Goal: Task Accomplishment & Management: Manage account settings

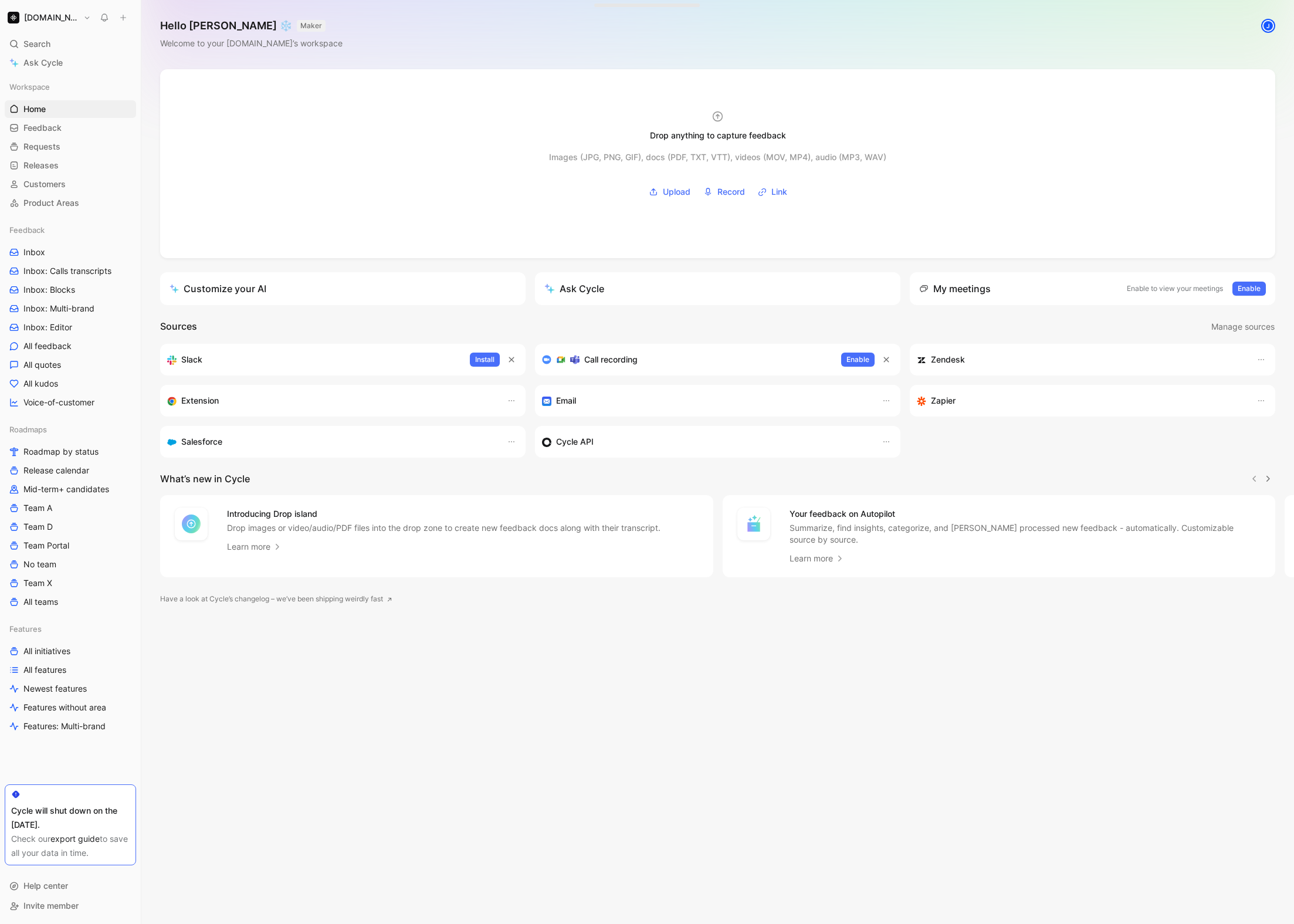
click at [73, 23] on button "[DOMAIN_NAME]" at bounding box center [49, 18] width 89 height 16
click at [75, 84] on div "Account settings" at bounding box center [80, 75] width 144 height 19
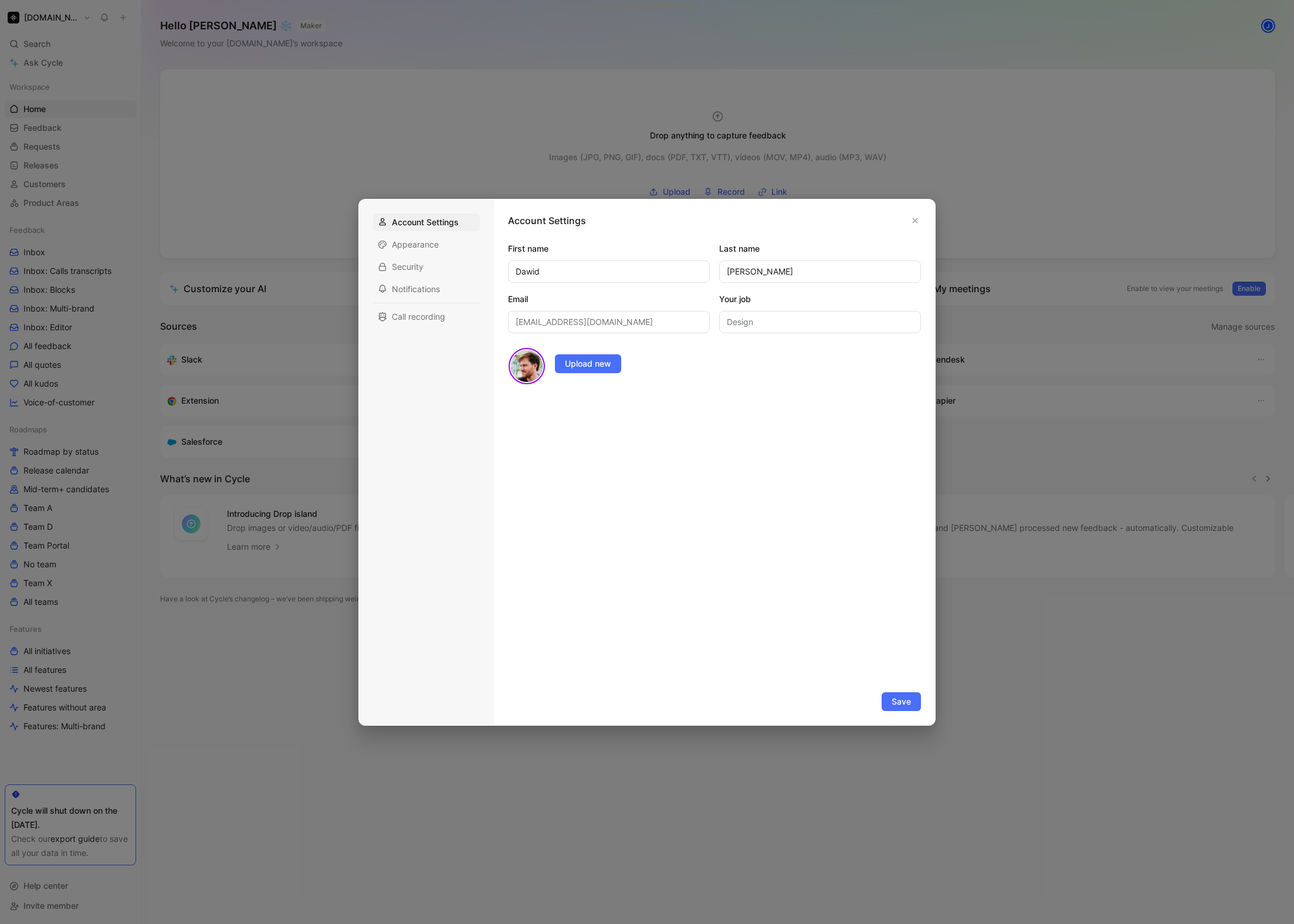
click at [220, 241] on div at bounding box center [647, 462] width 1294 height 924
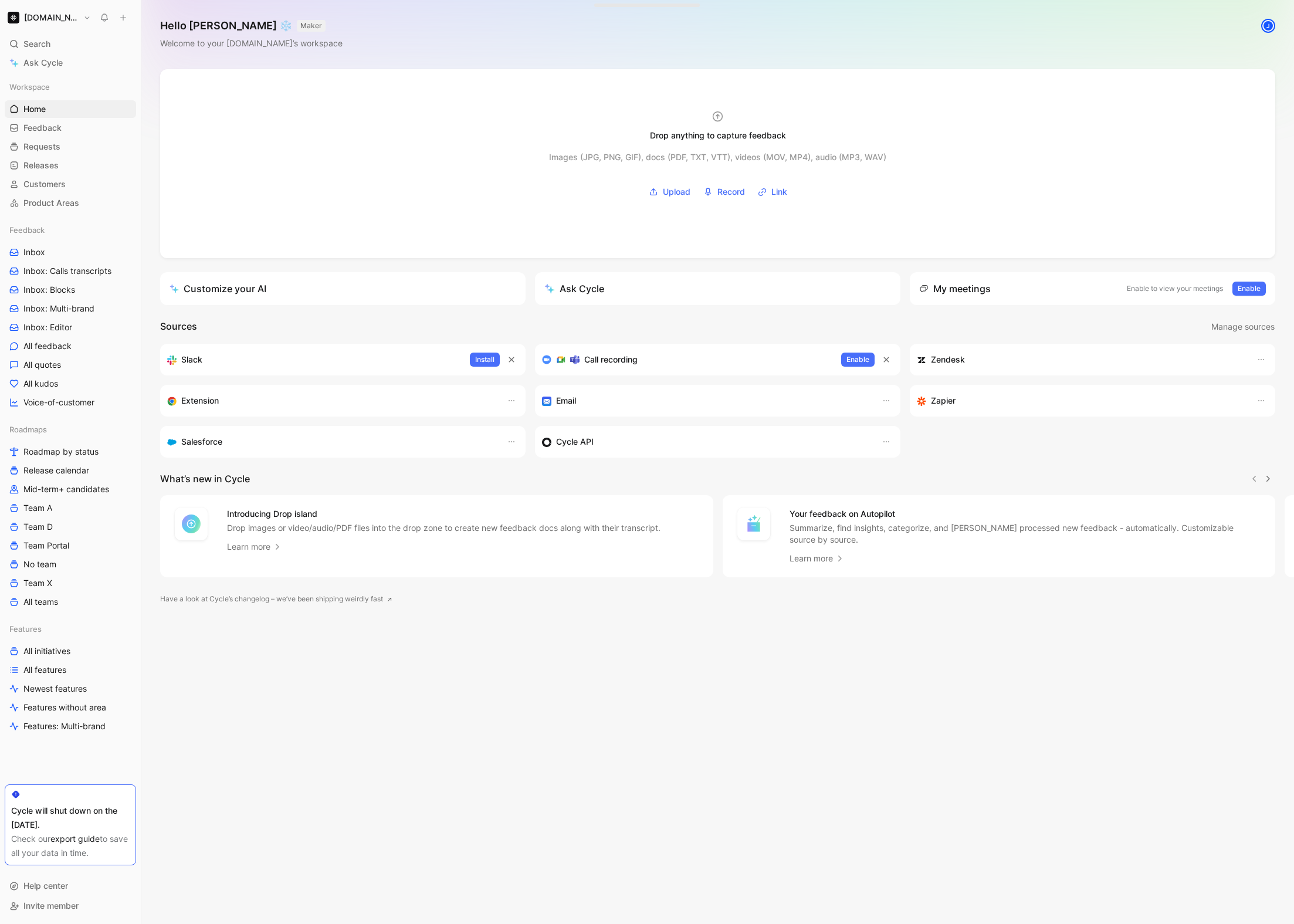
click at [52, 24] on button "[DOMAIN_NAME]" at bounding box center [49, 18] width 89 height 16
click at [63, 126] on div "Workspace settings G then S" at bounding box center [80, 121] width 144 height 19
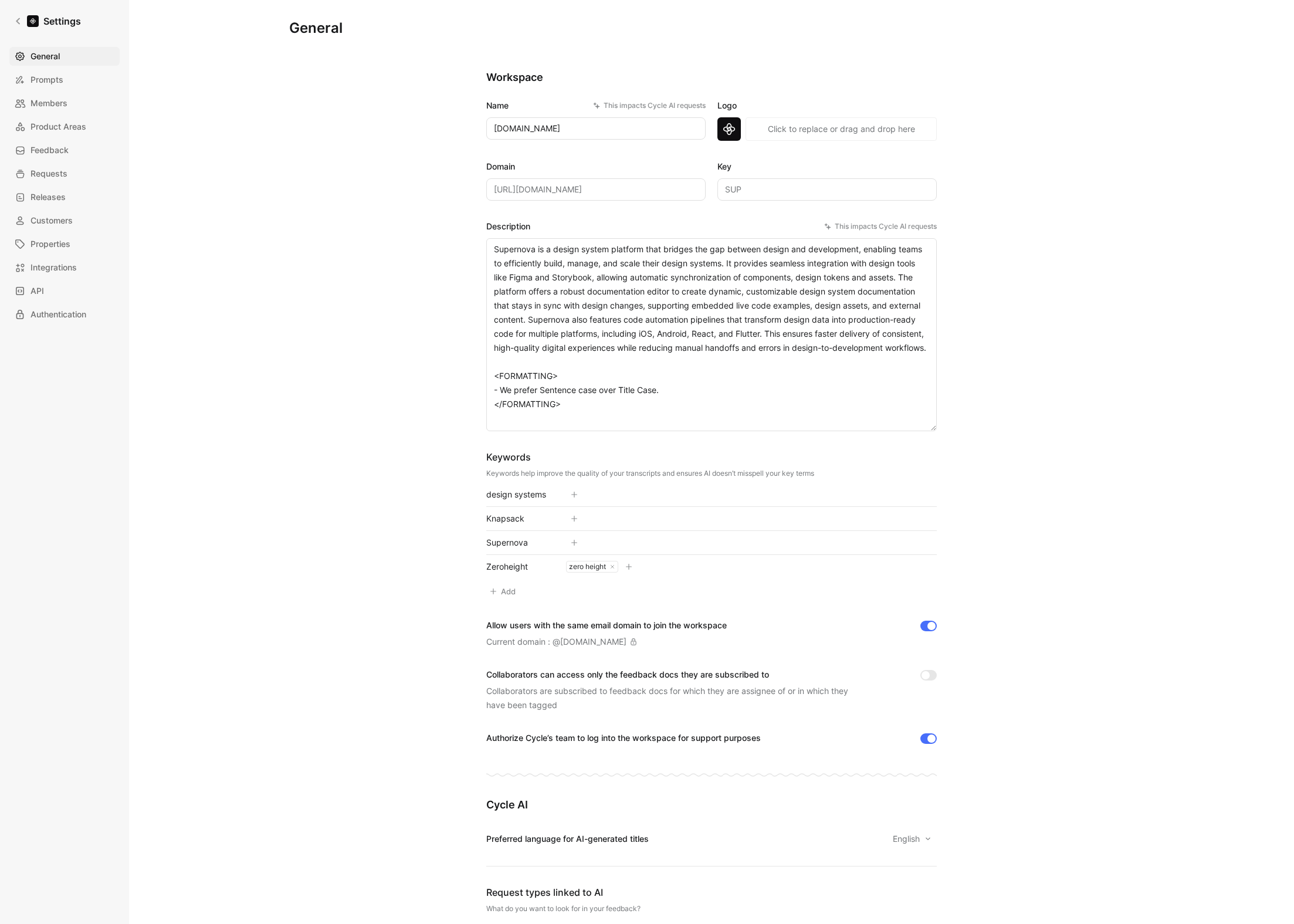
click at [872, 226] on div "This impacts Cycle AI requests" at bounding box center [880, 226] width 112 height 12
click at [872, 238] on textarea "Supernova is a design system platform that bridges the gap between design and d…" at bounding box center [711, 334] width 451 height 193
click at [22, 75] on icon at bounding box center [20, 80] width 10 height 10
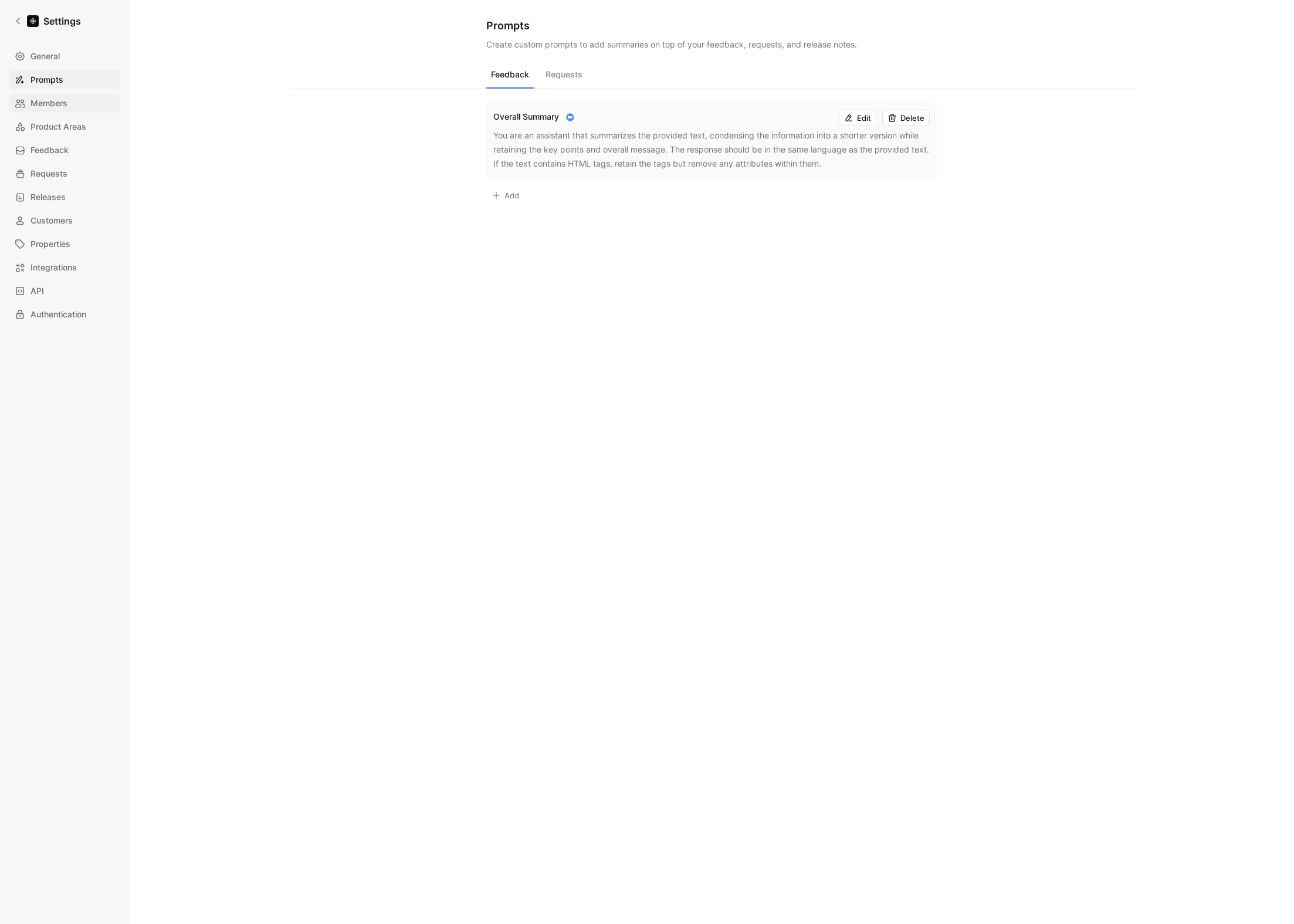
click at [39, 94] on link "Members" at bounding box center [64, 103] width 110 height 19
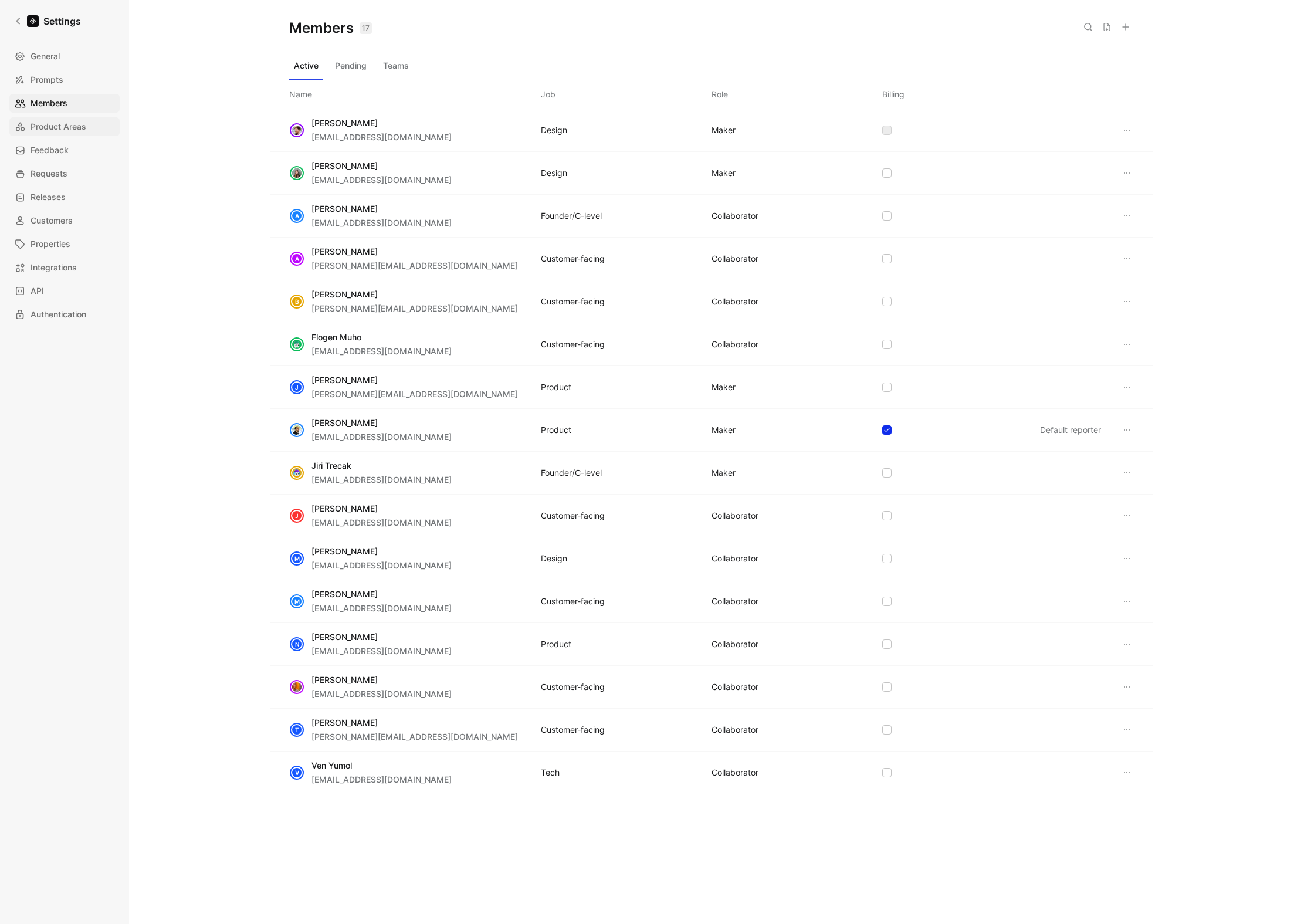
click at [58, 124] on span "Product Areas" at bounding box center [58, 127] width 56 height 14
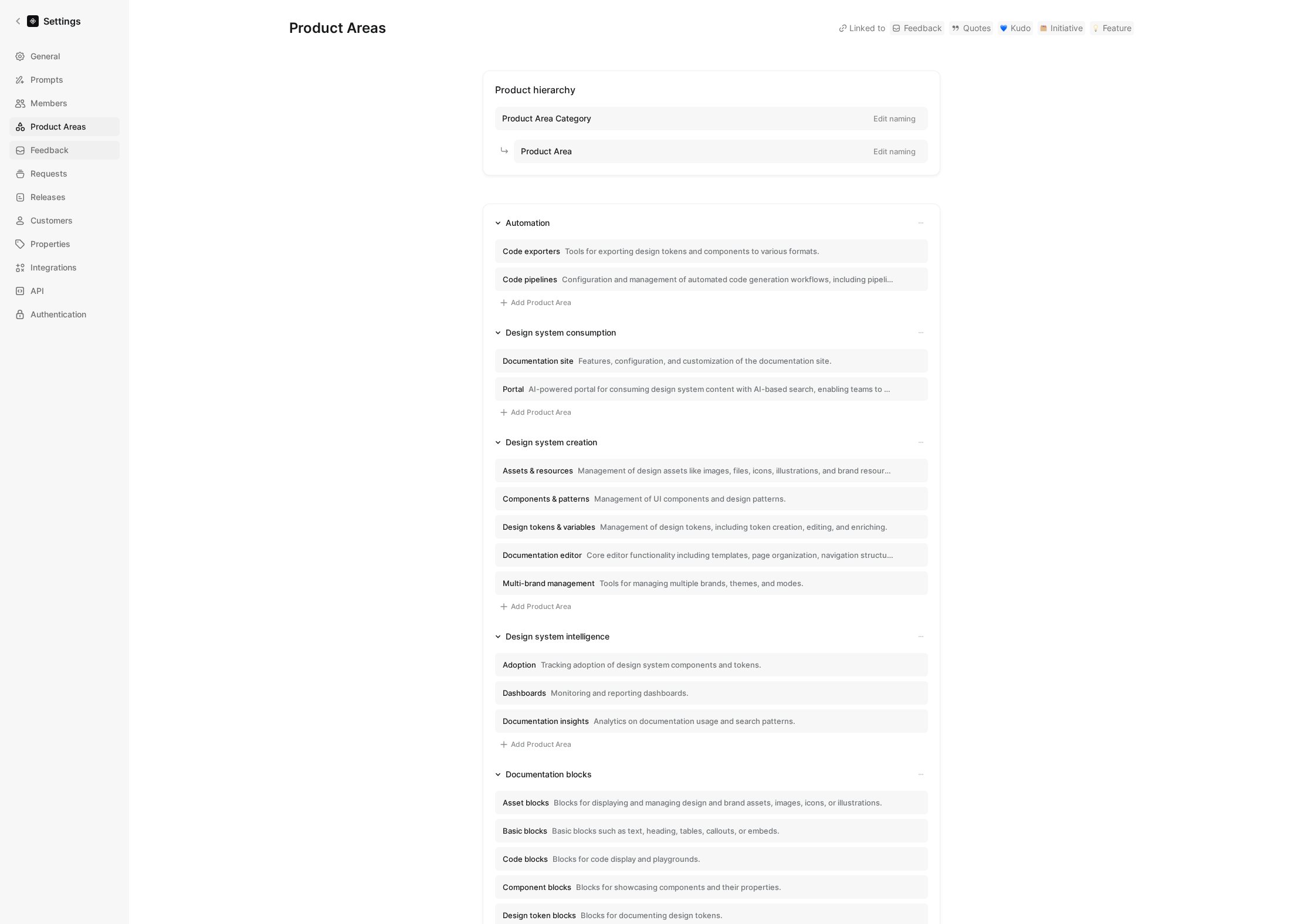
click at [69, 144] on link "Feedback" at bounding box center [64, 149] width 110 height 19
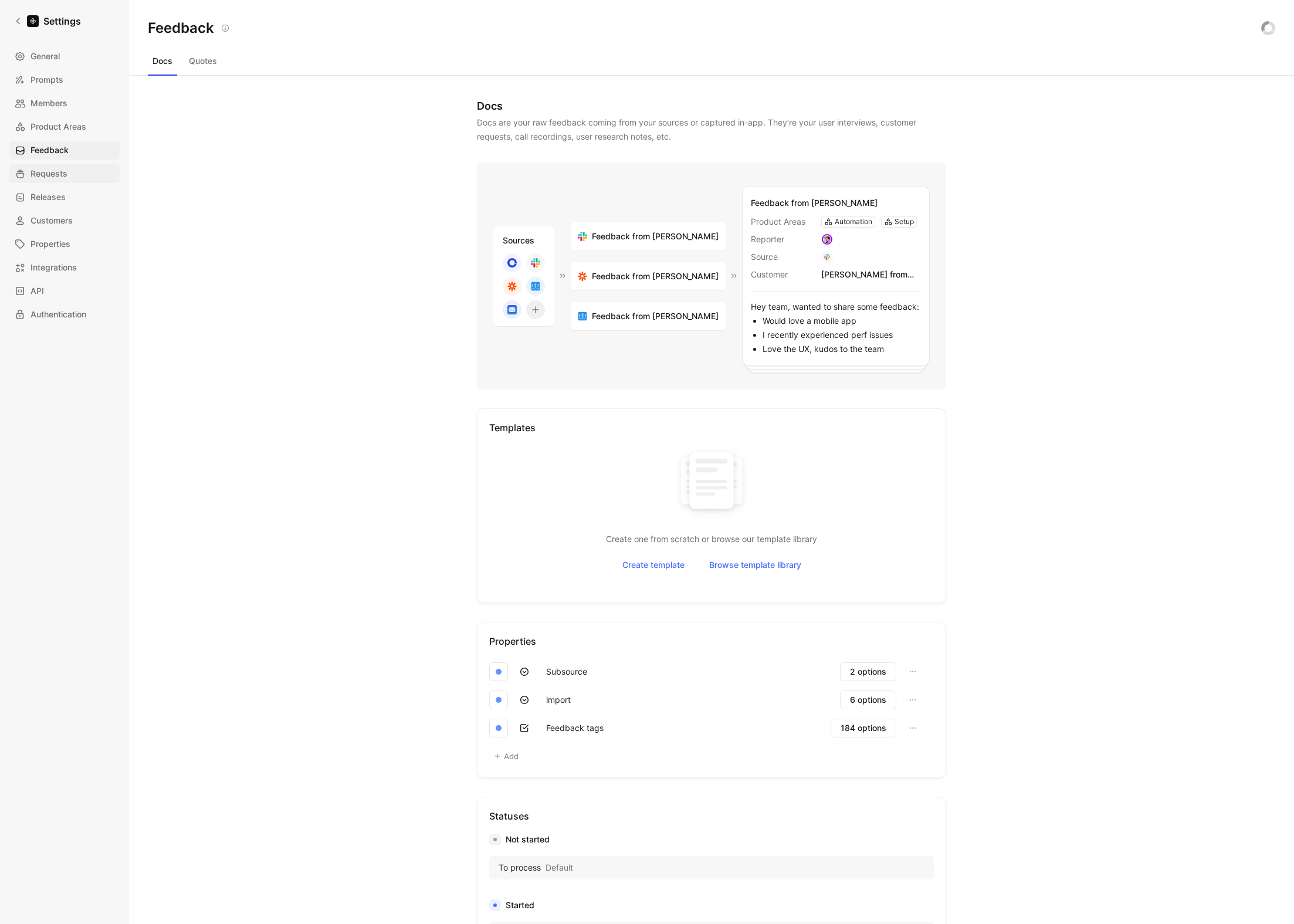
click at [69, 169] on link "Requests" at bounding box center [64, 173] width 110 height 19
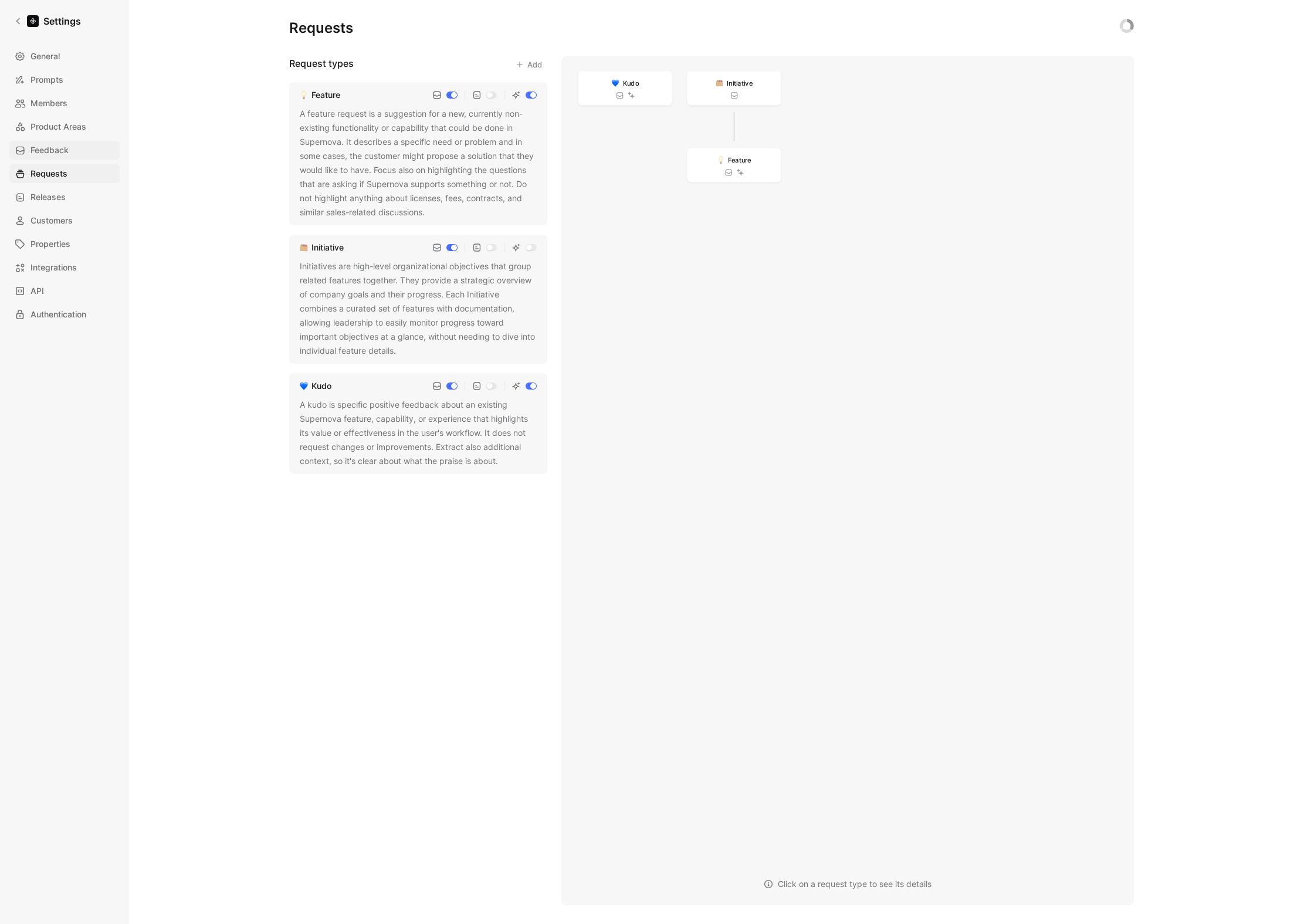
click at [69, 145] on link "Feedback" at bounding box center [64, 149] width 110 height 19
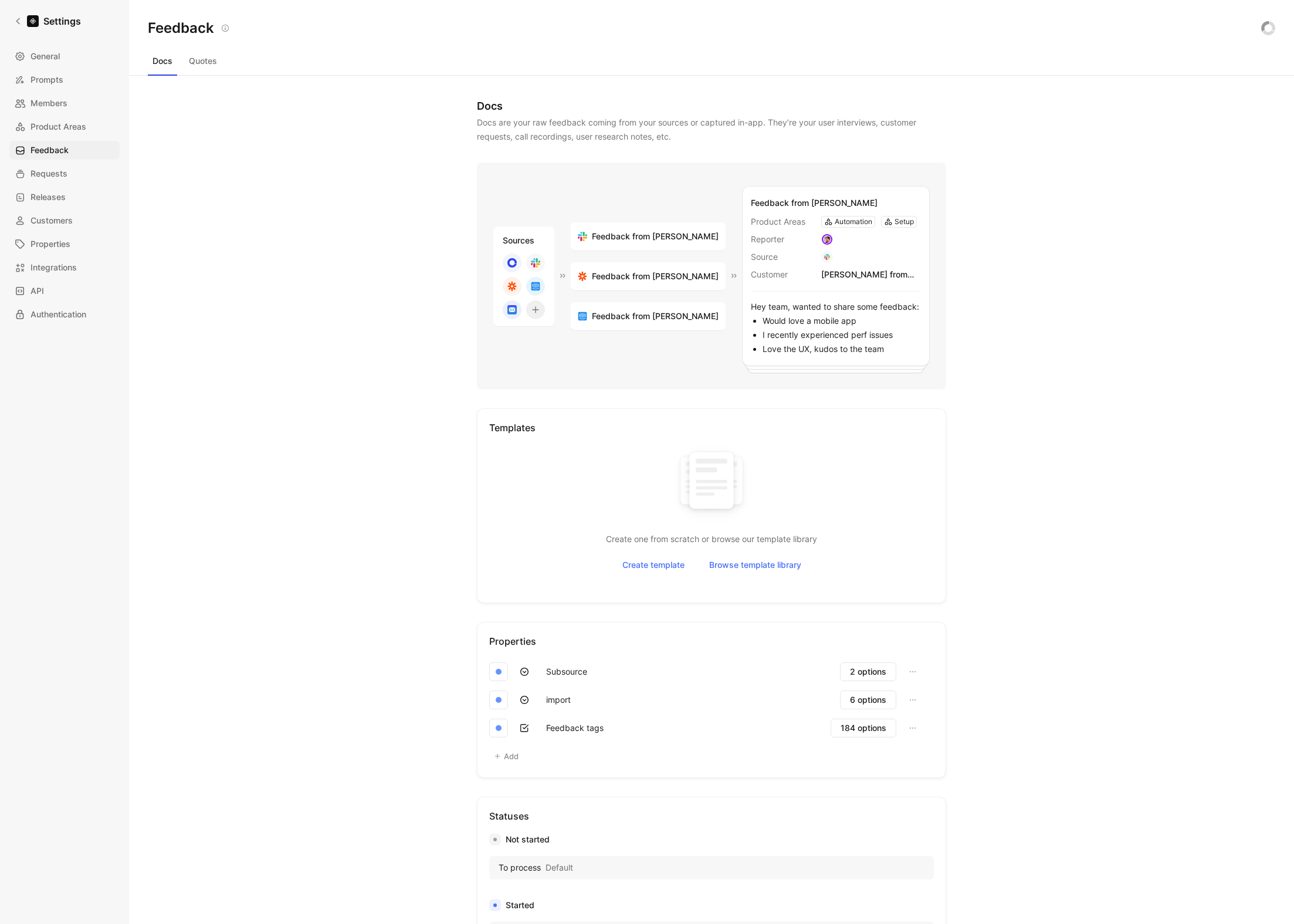
click at [568, 267] on div "Sources Feedback from [PERSON_NAME] from [PERSON_NAME] from [PERSON_NAME] from …" at bounding box center [712, 276] width 469 height 227
click at [59, 180] on span "Requests" at bounding box center [49, 173] width 37 height 14
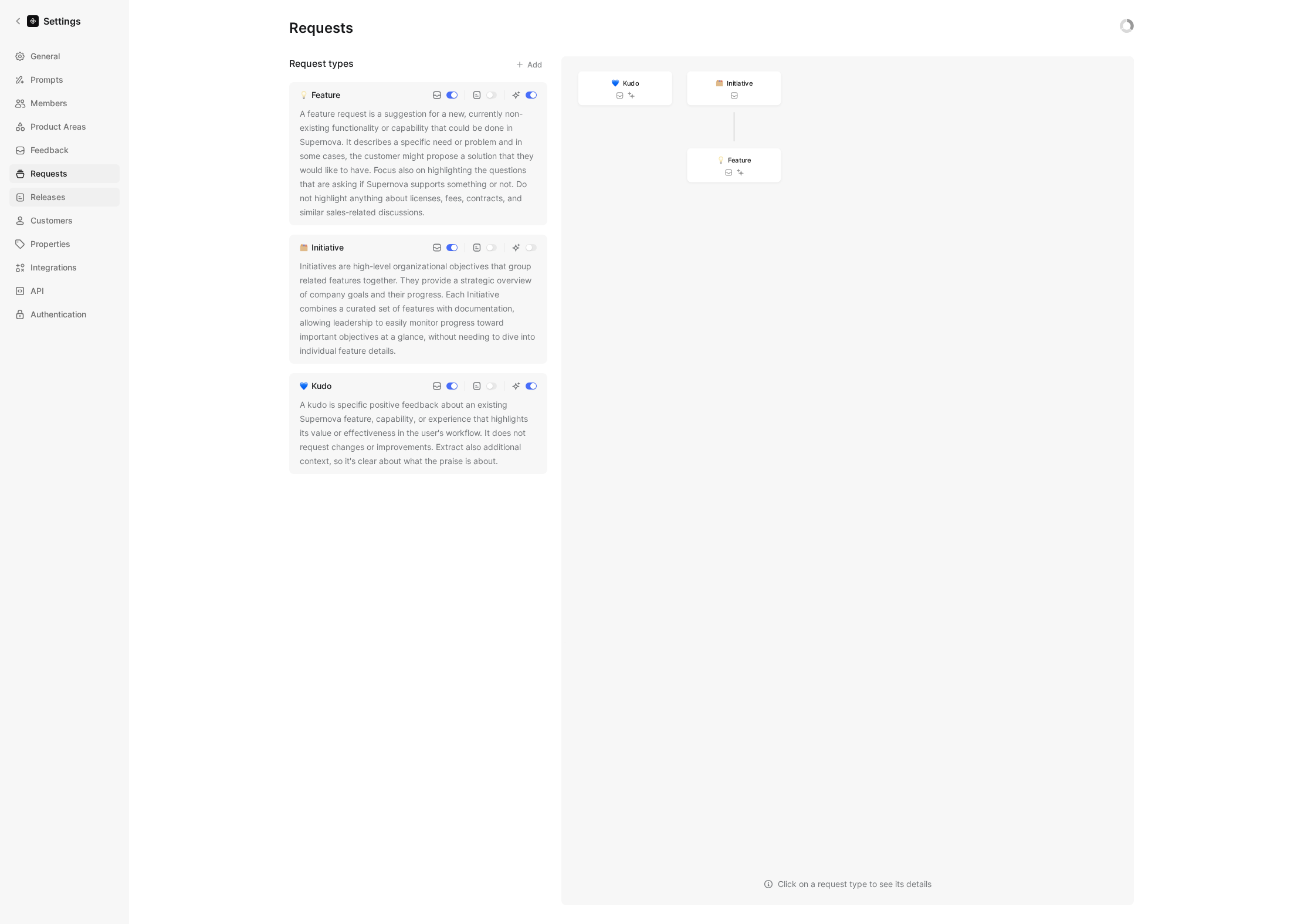
click at [62, 195] on span "Releases" at bounding box center [47, 197] width 35 height 14
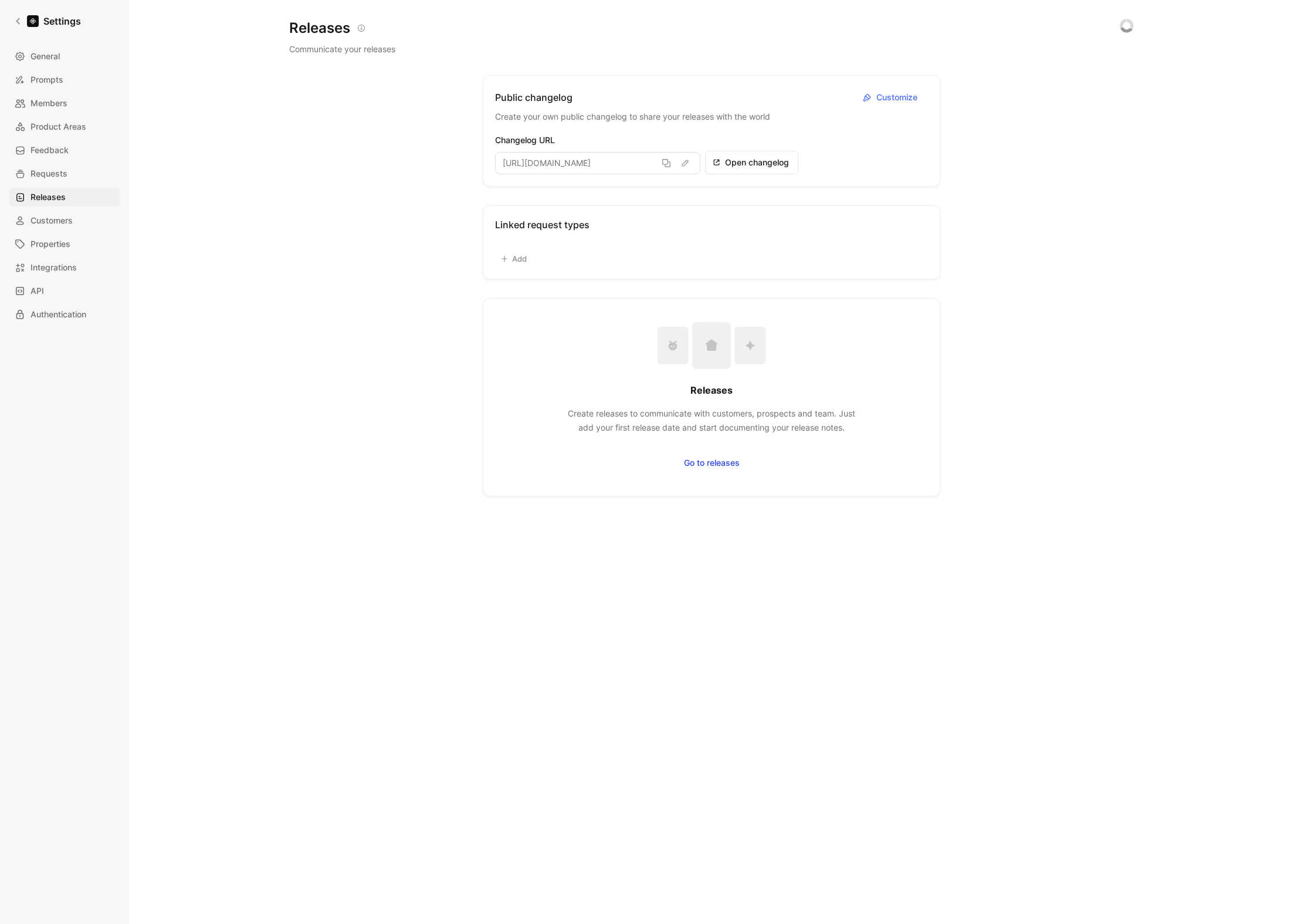
click at [65, 209] on div "General Prompts Members Product Areas Feedback Requests Releases Customers Prop…" at bounding box center [69, 185] width 119 height 277
click at [66, 219] on span "Customers" at bounding box center [51, 220] width 43 height 14
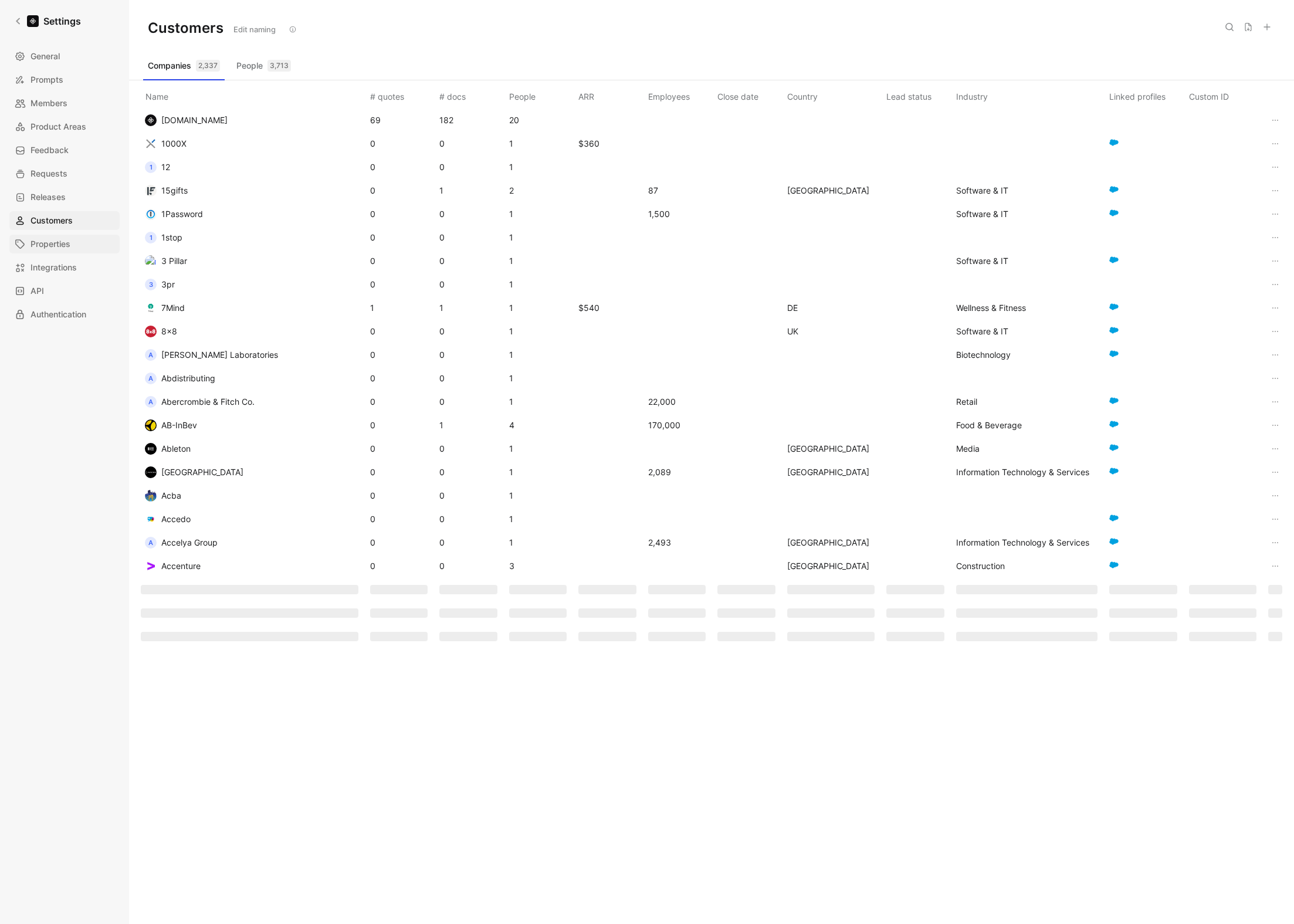
click at [67, 236] on link "Properties" at bounding box center [64, 243] width 110 height 19
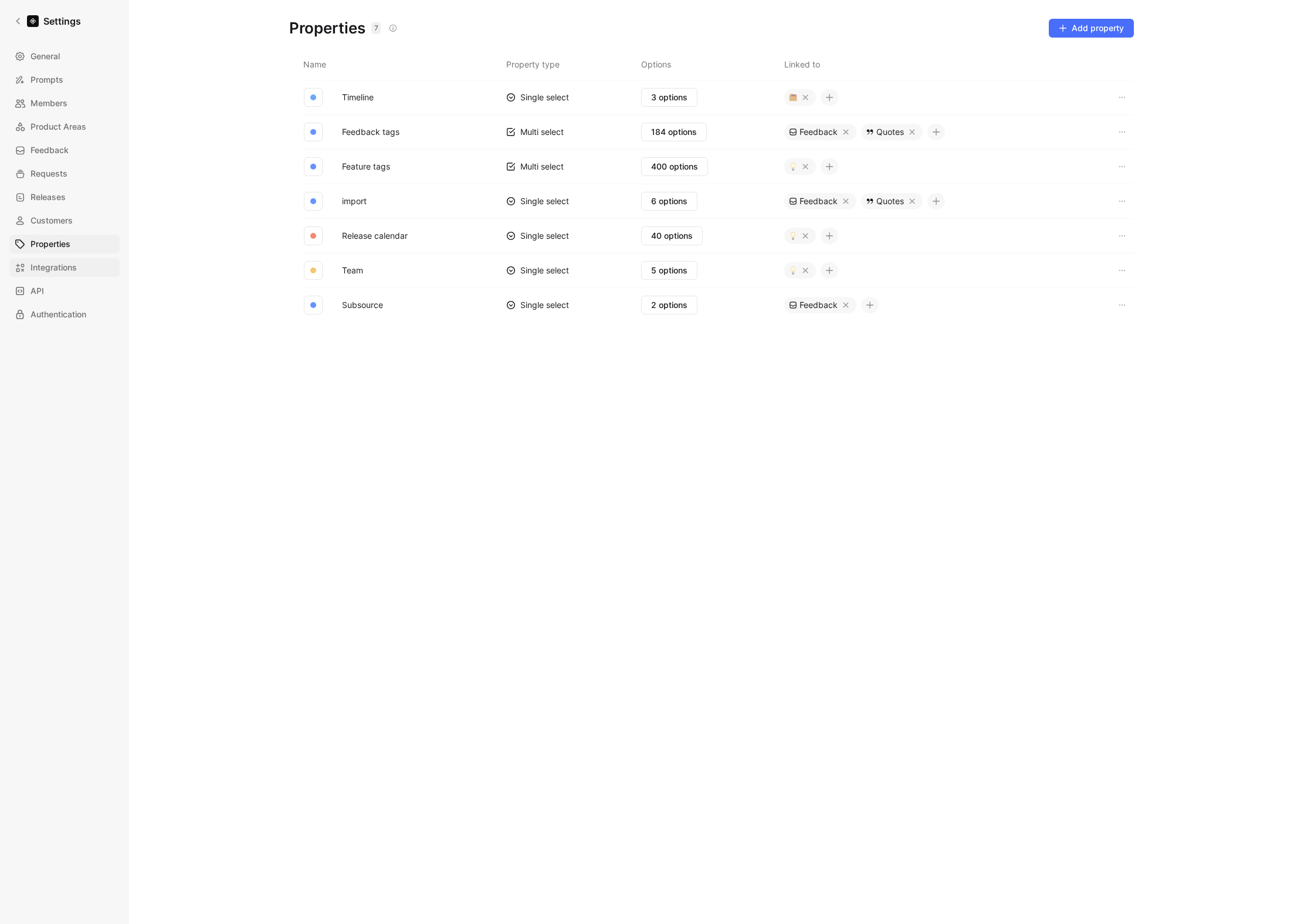
click at [66, 260] on span "Integrations" at bounding box center [53, 267] width 47 height 14
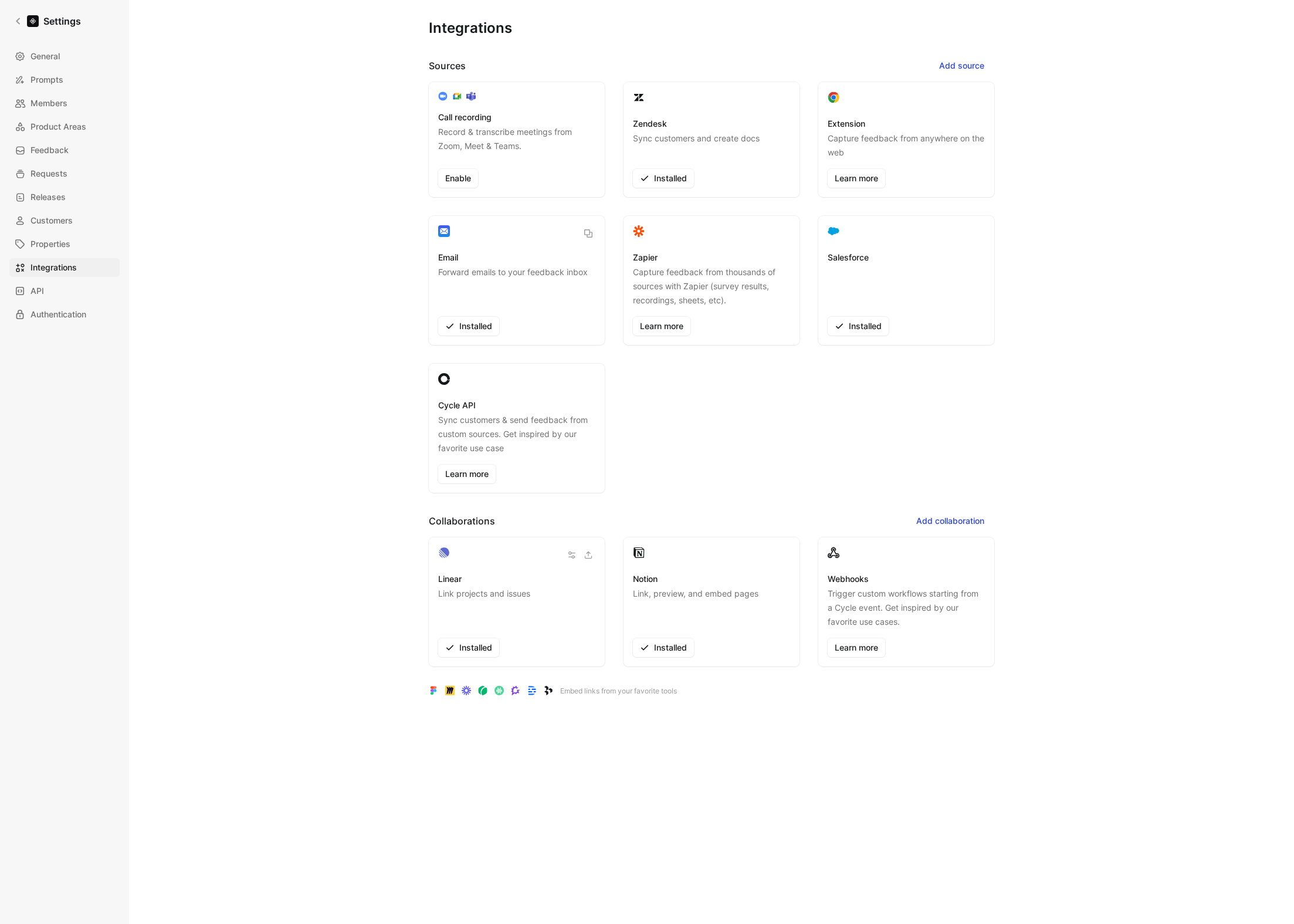
click at [67, 280] on div "General Prompts Members Product Areas Feedback Requests Releases Customers Prop…" at bounding box center [69, 185] width 119 height 277
click at [61, 294] on link "API" at bounding box center [64, 291] width 110 height 19
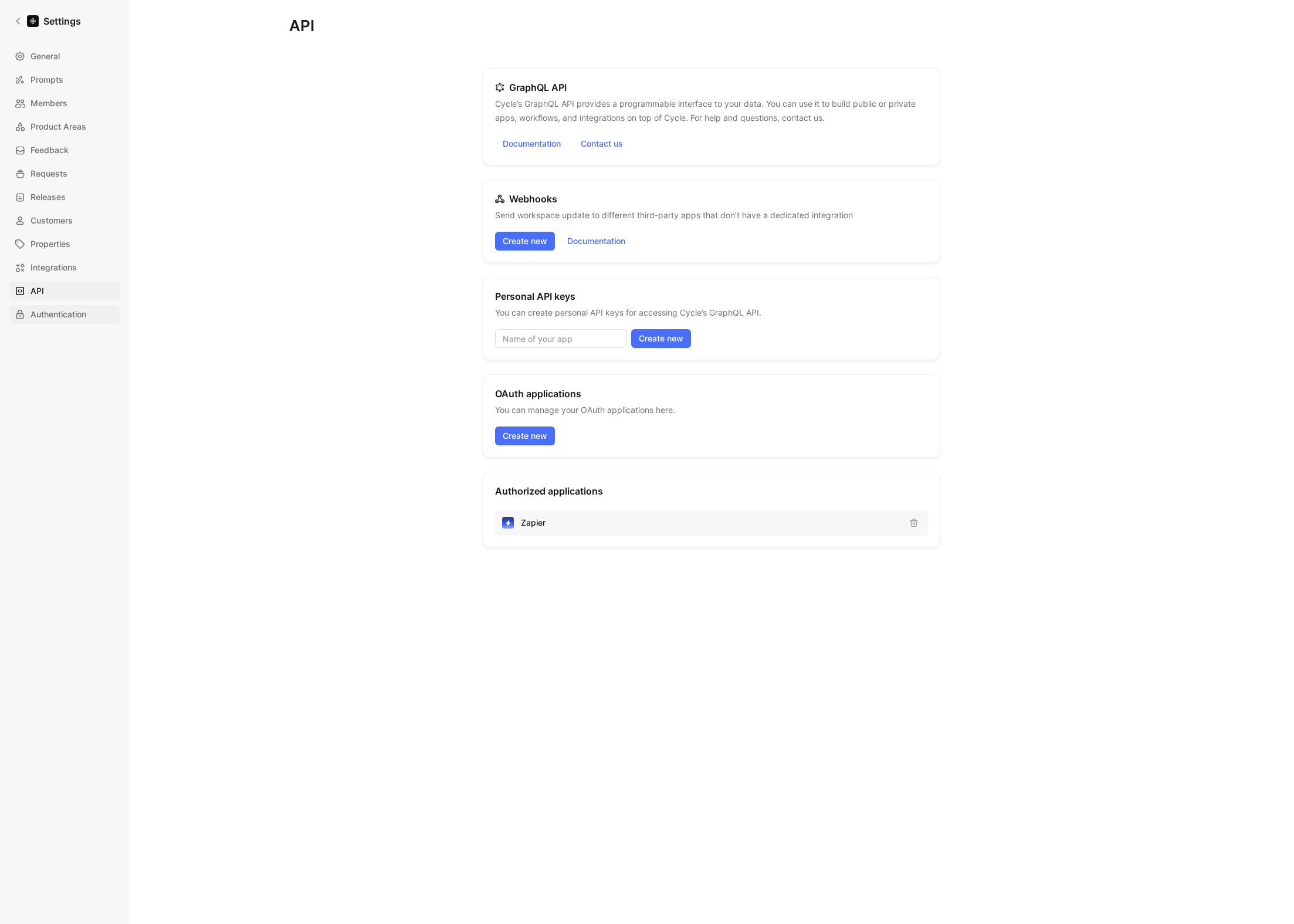
click at [60, 311] on span "Authentication" at bounding box center [58, 314] width 56 height 14
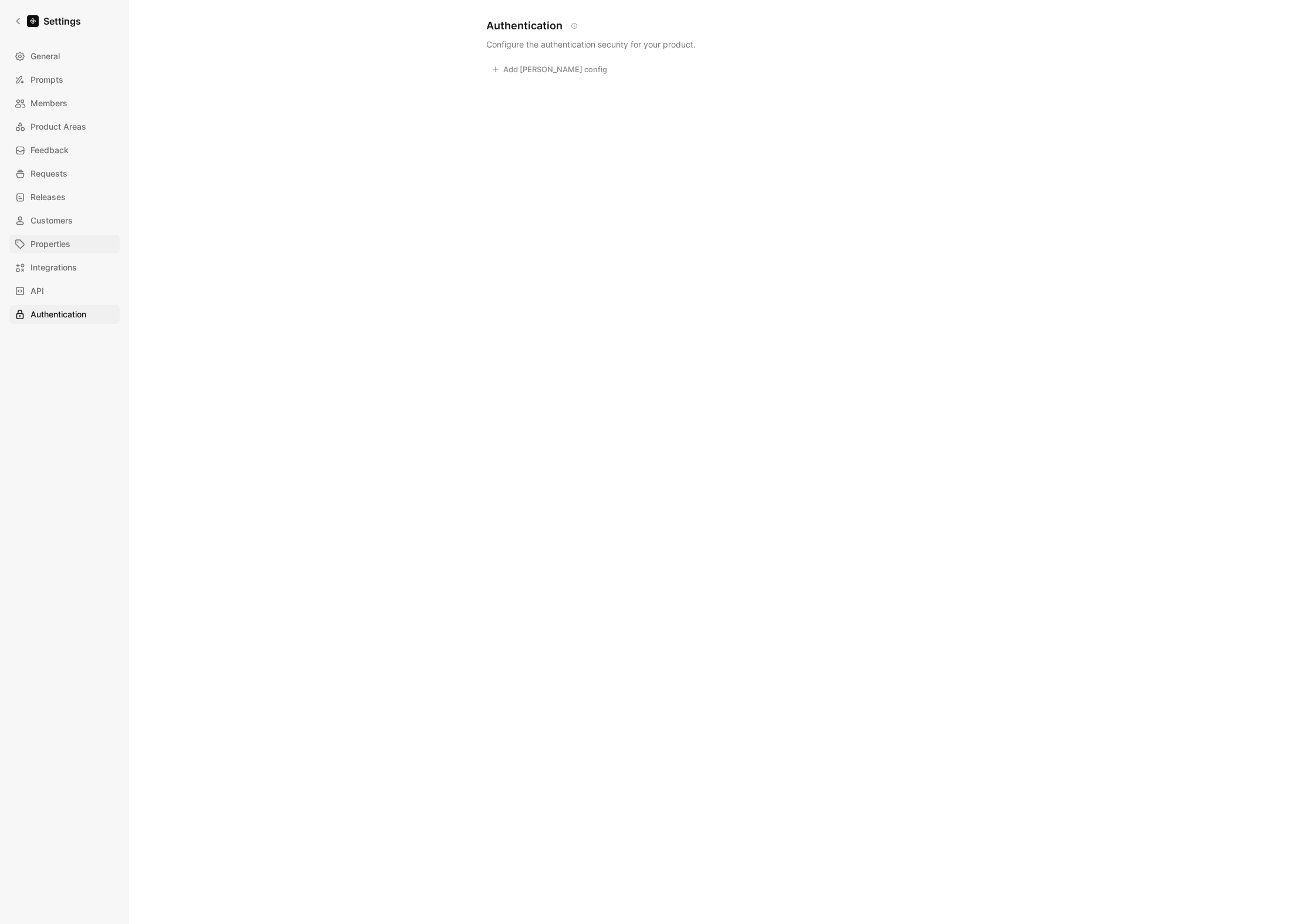
click at [60, 247] on span "Properties" at bounding box center [50, 244] width 40 height 14
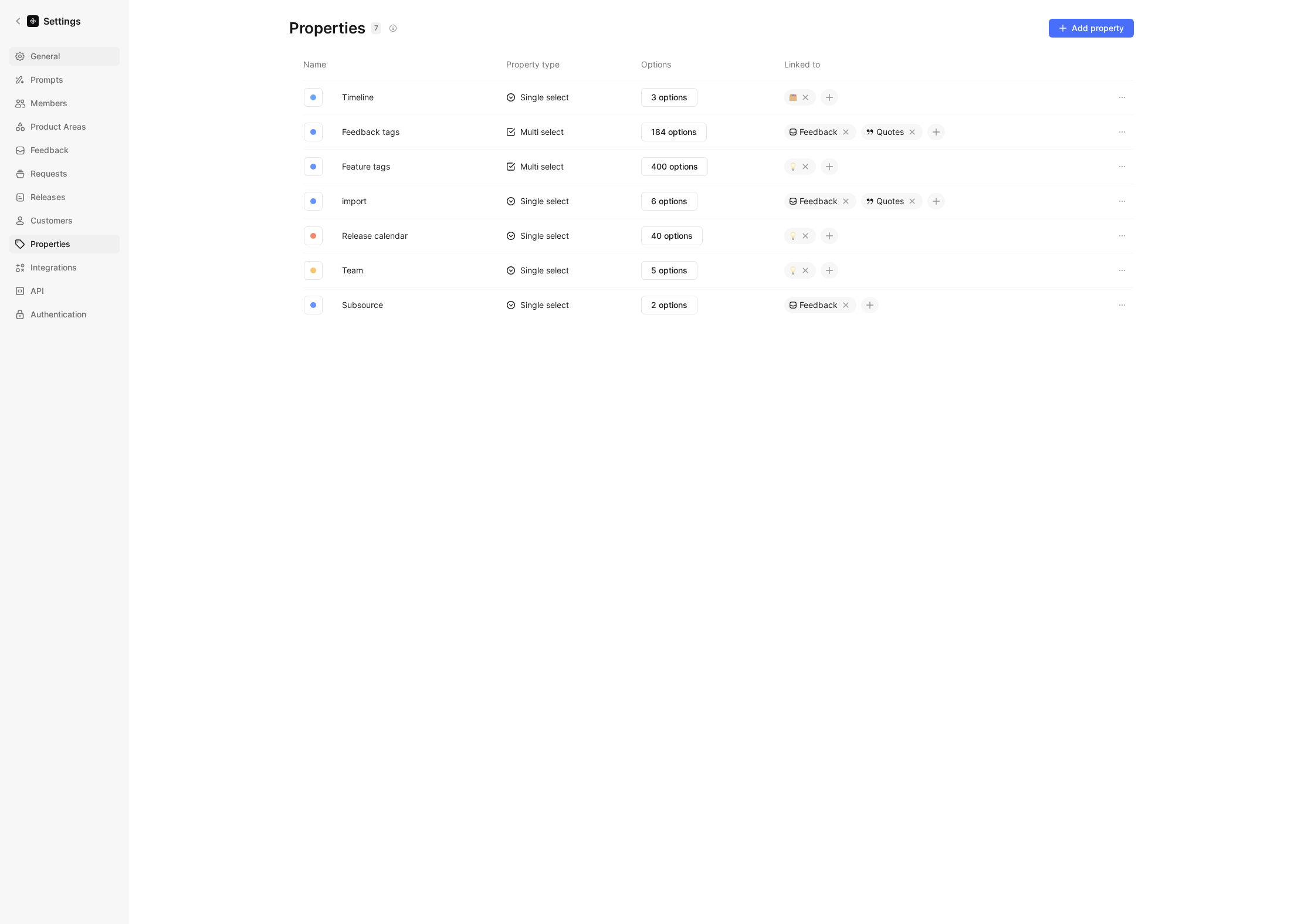
click at [60, 61] on span "General" at bounding box center [45, 56] width 29 height 14
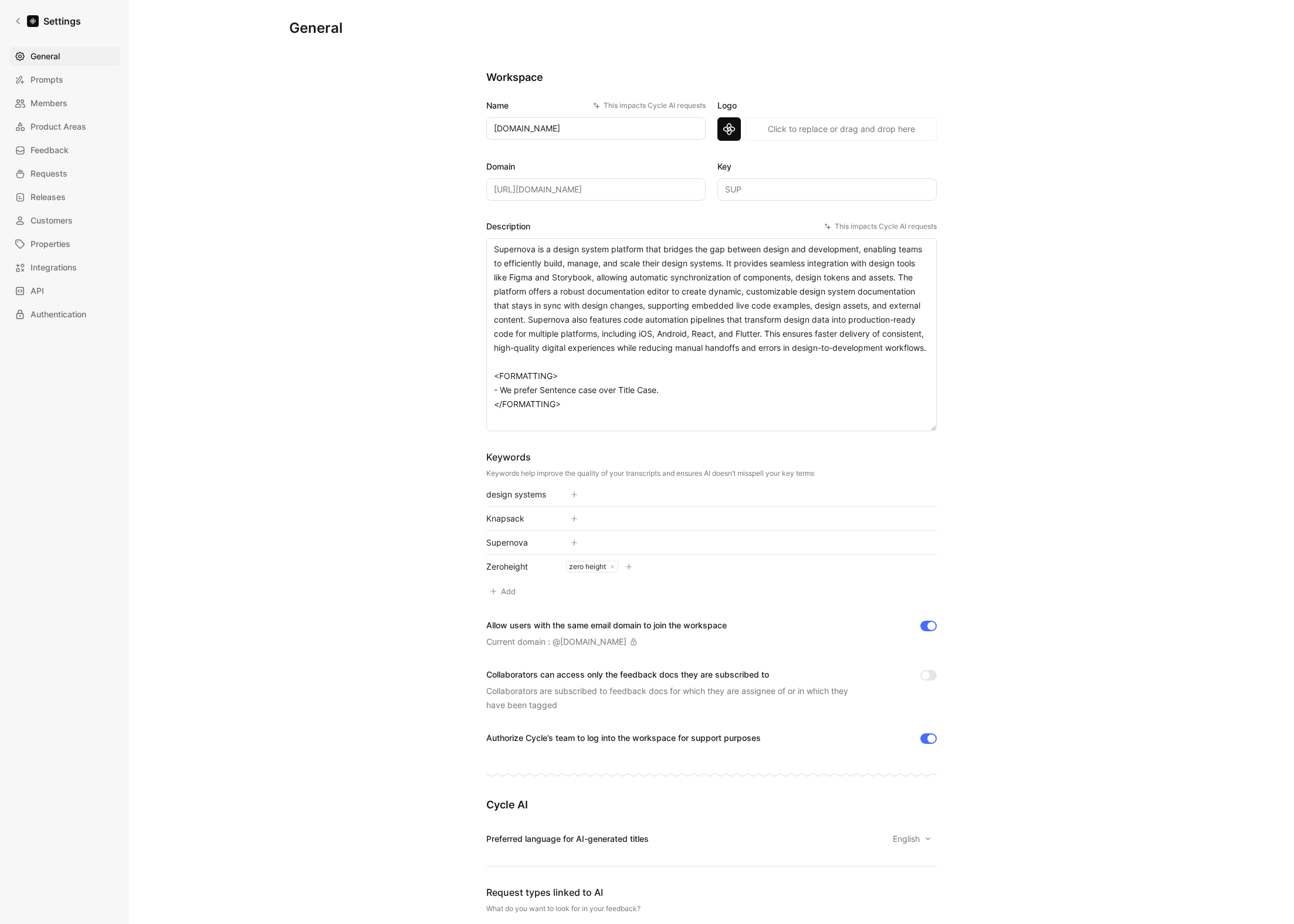
click at [285, 338] on div "General Saved Workspace Name This impacts Cycle AI requests [DOMAIN_NAME] Logo …" at bounding box center [711, 462] width 1165 height 924
